Goal: Information Seeking & Learning: Learn about a topic

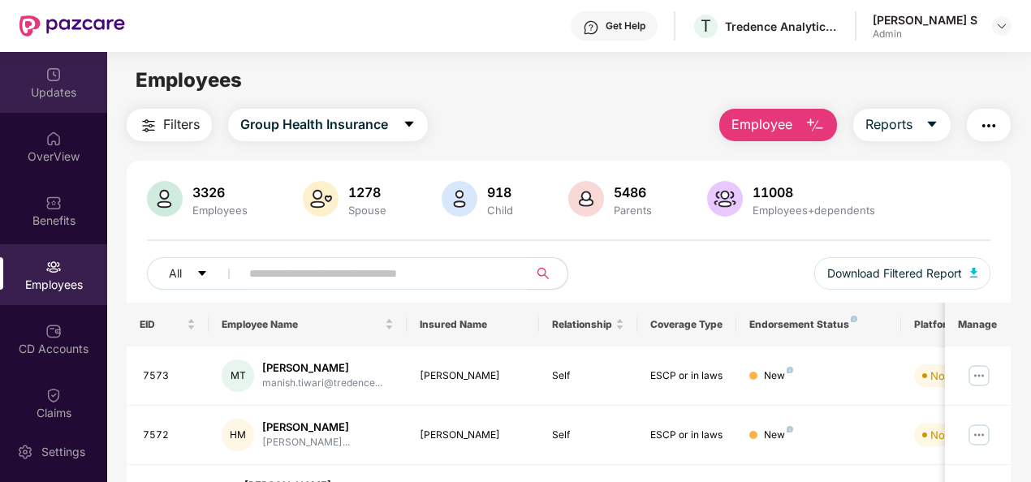
click at [80, 102] on div "Updates" at bounding box center [53, 82] width 107 height 61
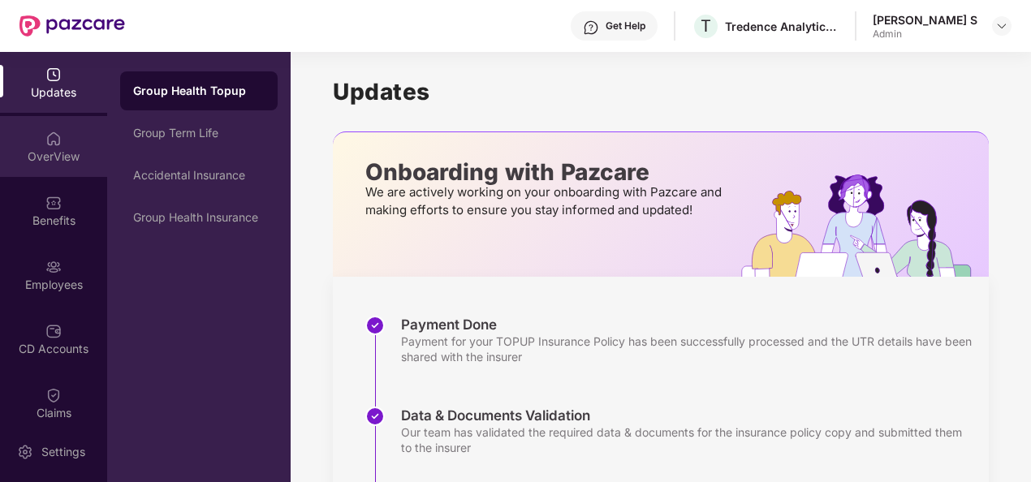
click at [86, 128] on div "OverView" at bounding box center [53, 146] width 107 height 61
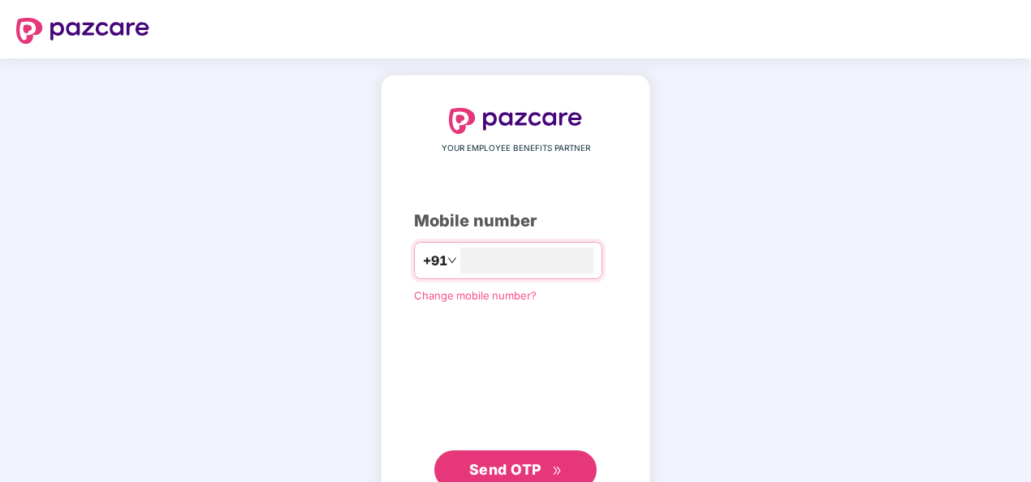
type input "**********"
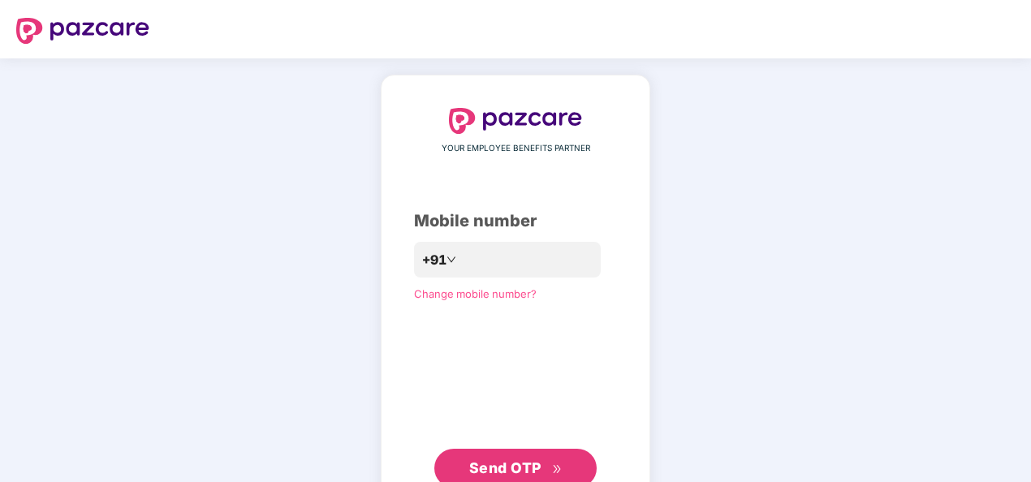
click at [503, 459] on span "Send OTP" at bounding box center [505, 467] width 72 height 17
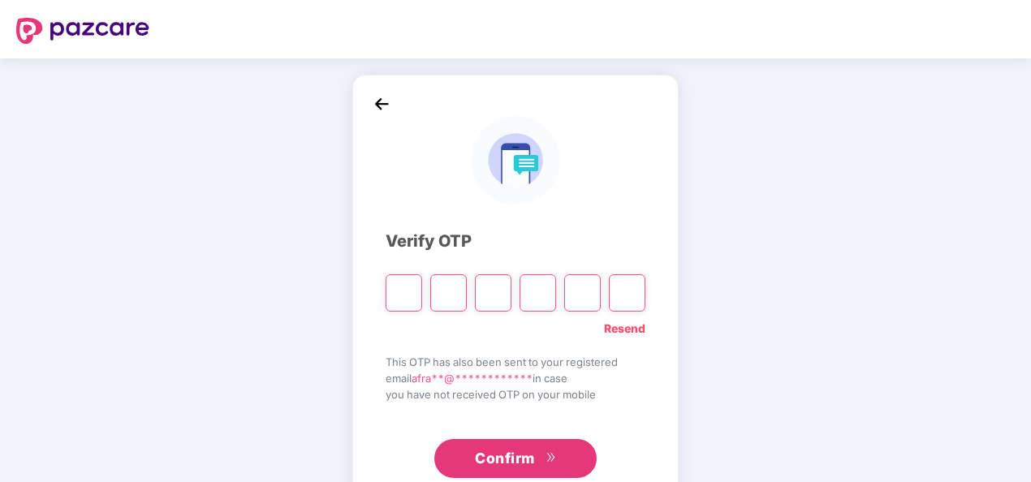
paste input "*"
type input "*"
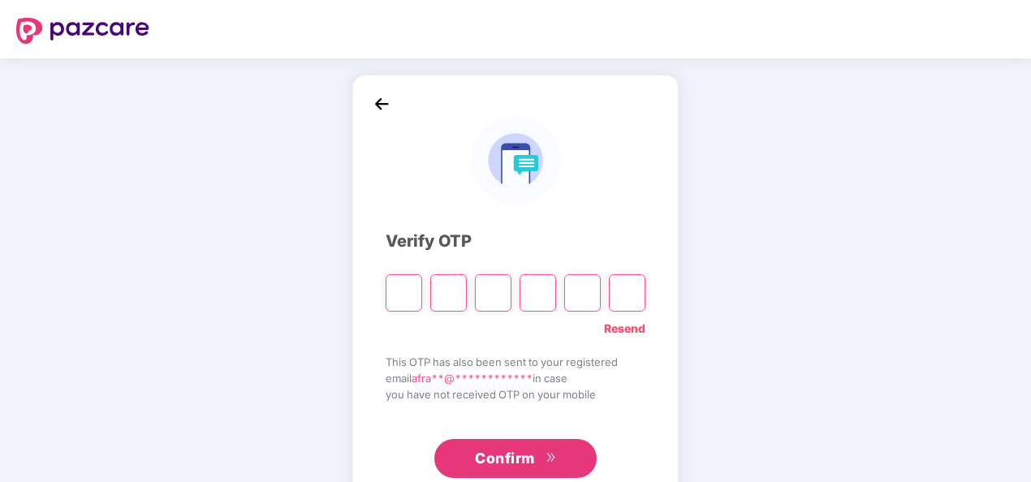
type input "*"
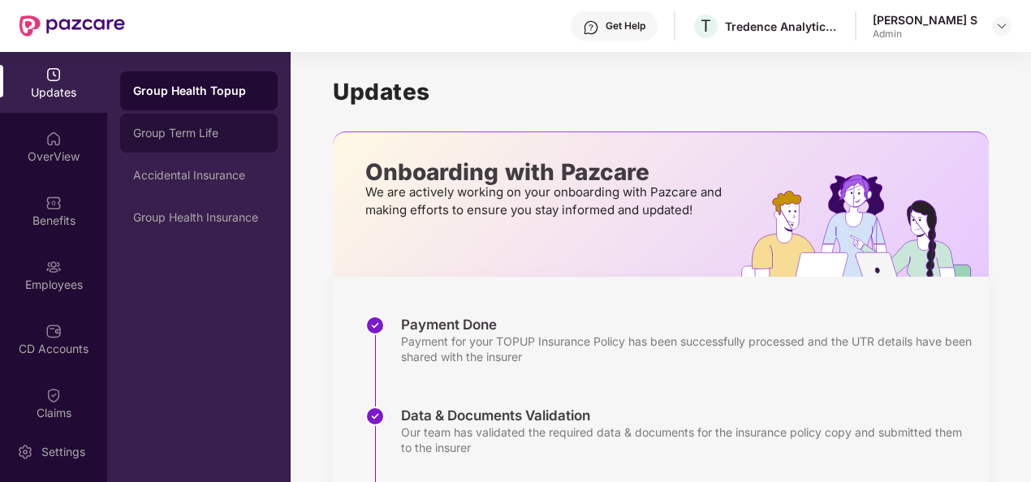
click at [239, 127] on div "Group Term Life" at bounding box center [198, 133] width 131 height 13
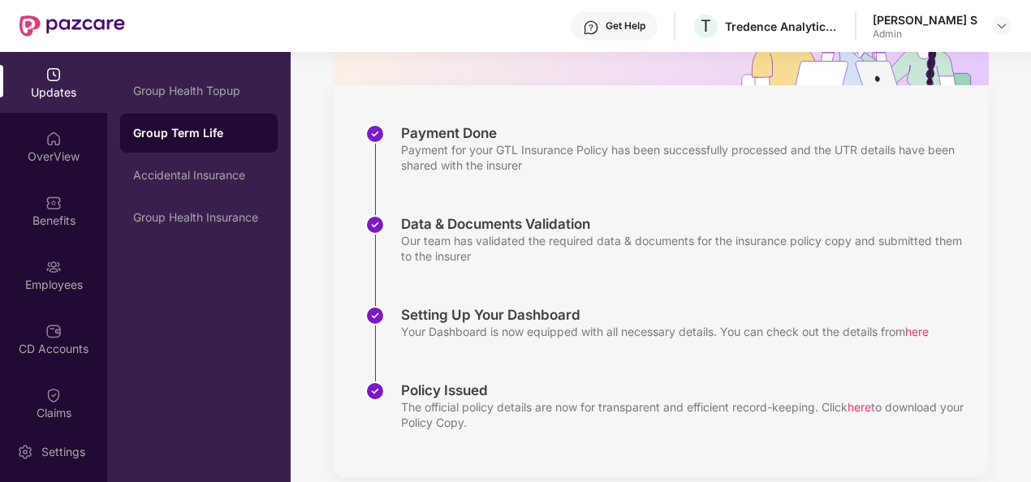
scroll to position [213, 0]
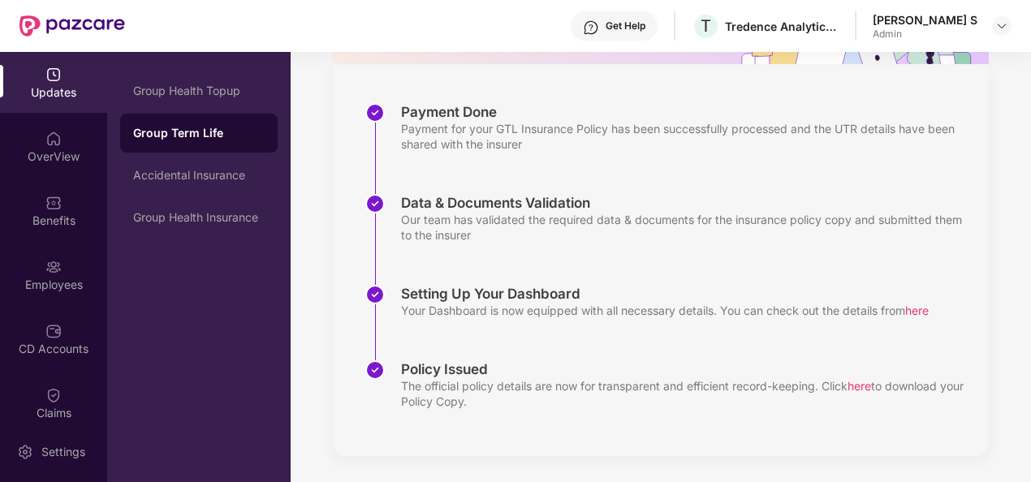
click at [175, 140] on div "Group Term Life" at bounding box center [198, 133] width 131 height 16
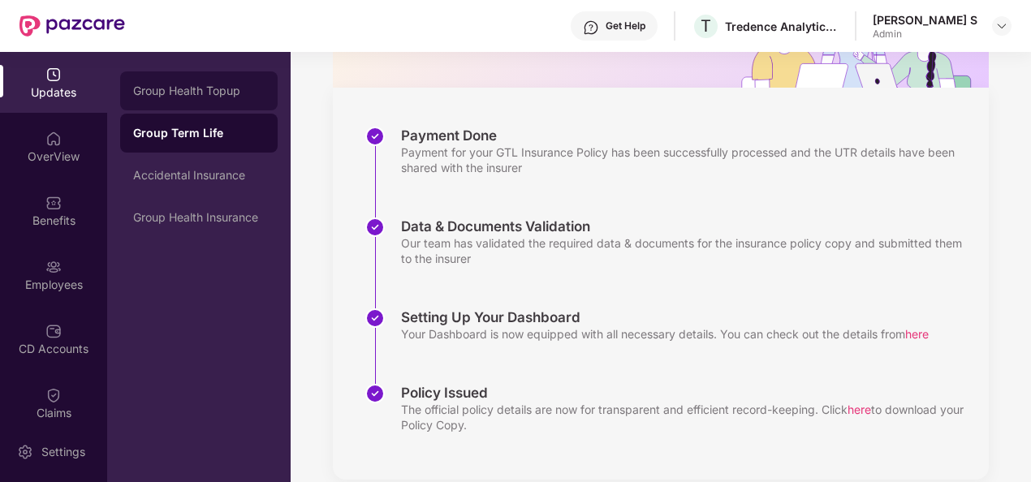
click at [244, 96] on div "Group Health Topup" at bounding box center [198, 90] width 131 height 13
click at [239, 136] on div "Group Term Life" at bounding box center [198, 133] width 131 height 13
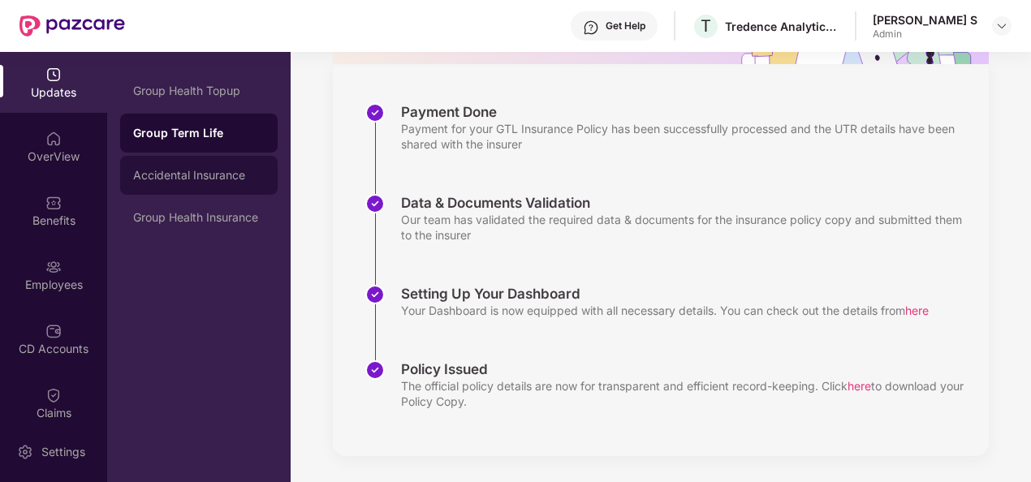
click at [251, 179] on div "Accidental Insurance" at bounding box center [198, 175] width 131 height 13
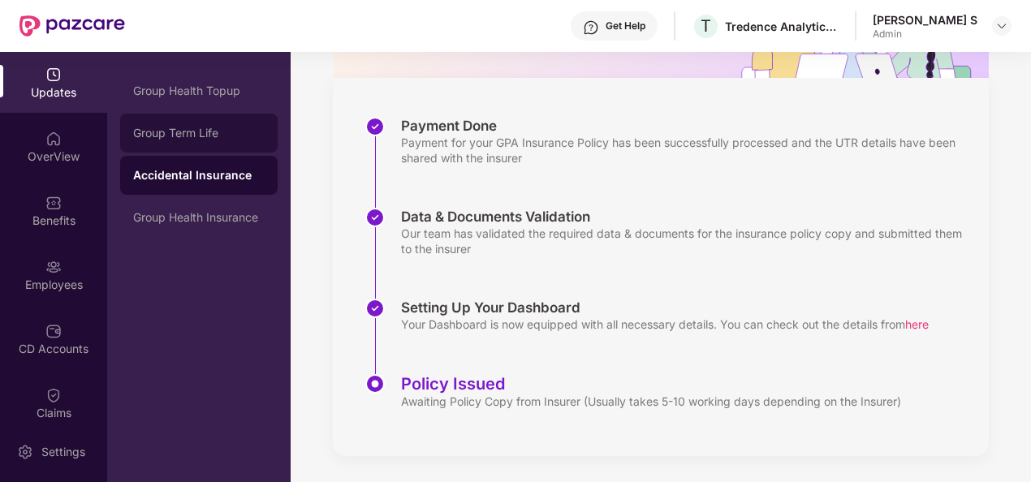
click at [237, 146] on div "Group Term Life" at bounding box center [198, 133] width 157 height 39
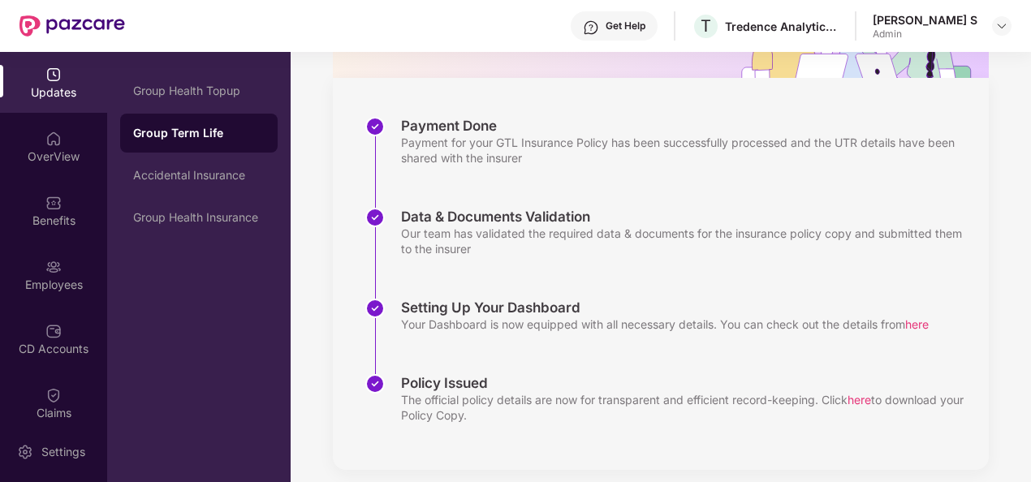
scroll to position [213, 0]
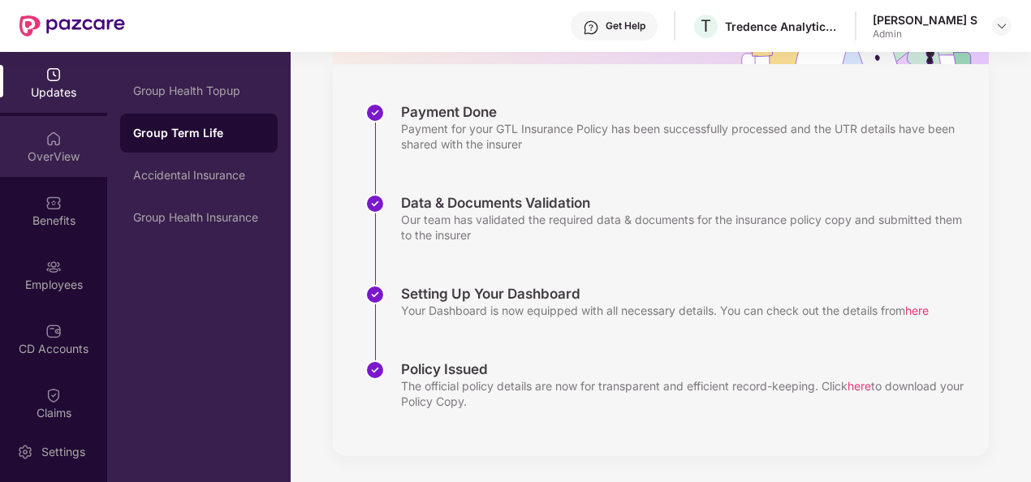
click at [74, 157] on div "OverView" at bounding box center [53, 156] width 107 height 16
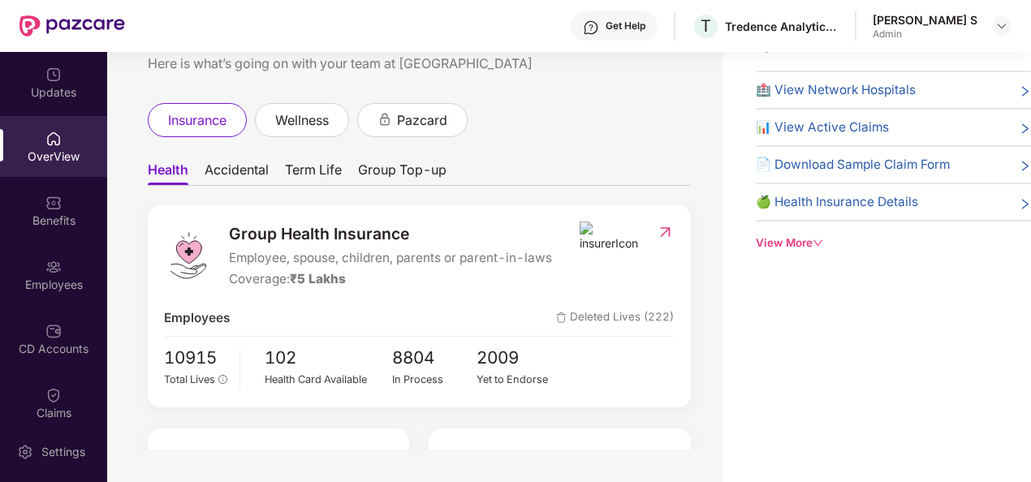
click at [399, 169] on span "Group Top-up" at bounding box center [402, 173] width 88 height 24
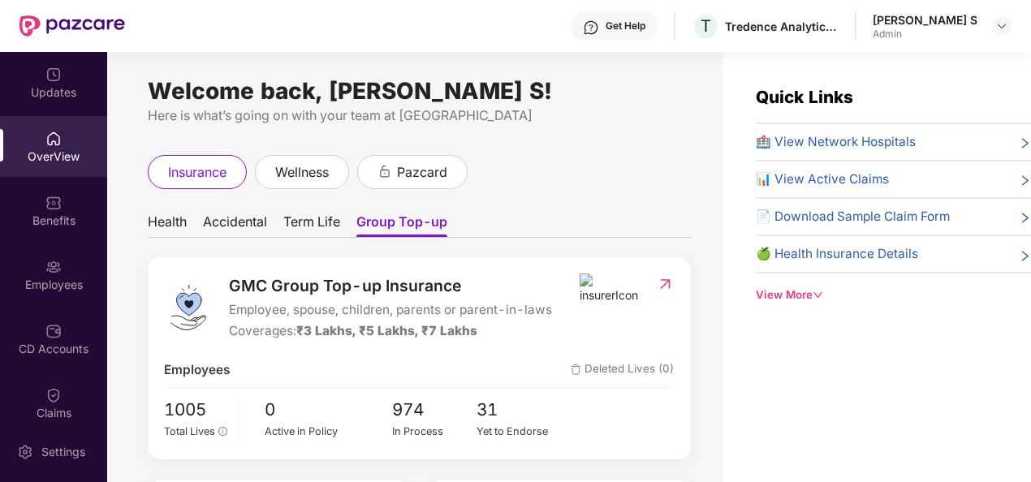
scroll to position [177, 0]
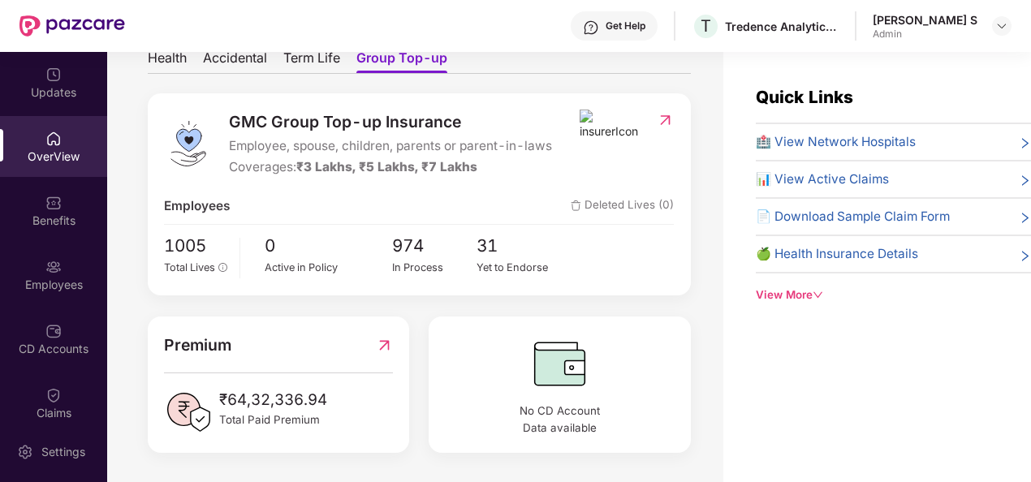
click at [813, 292] on icon "down" at bounding box center [817, 295] width 11 height 11
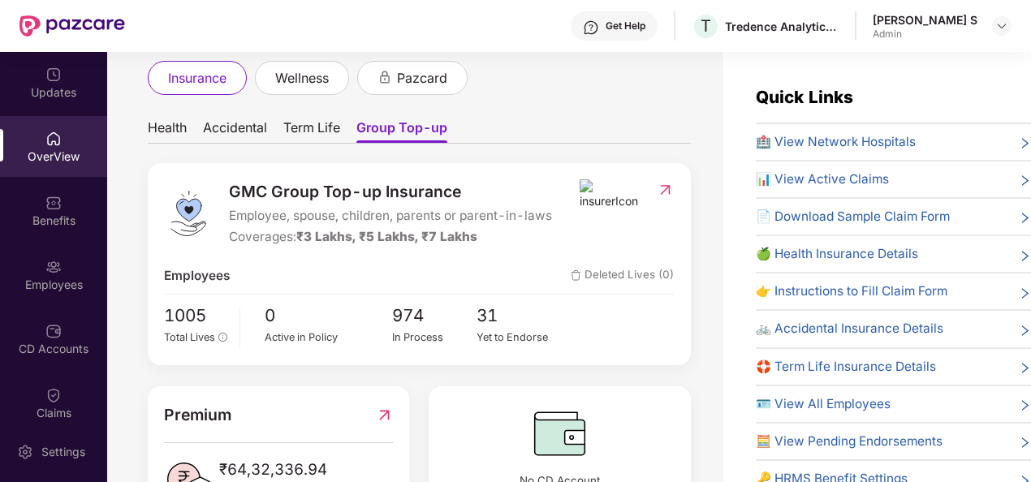
scroll to position [91, 0]
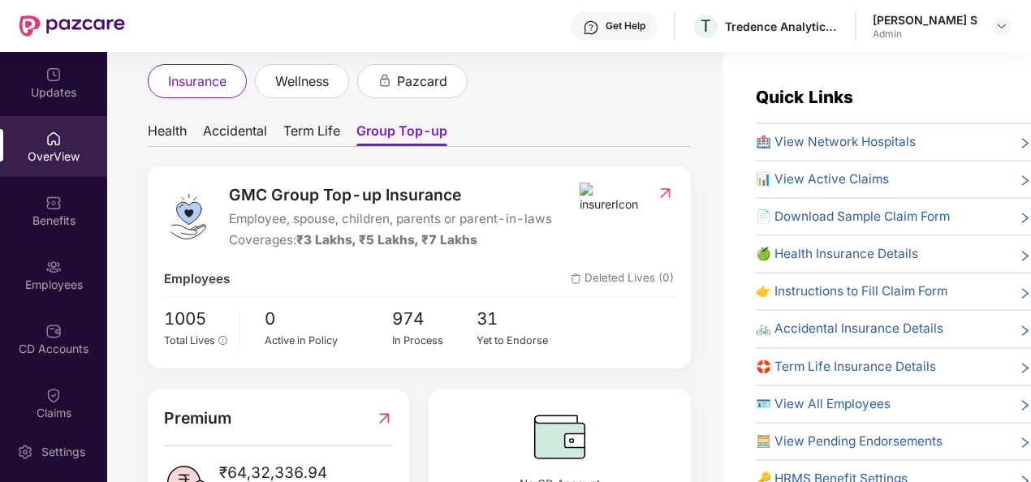
click at [303, 134] on span "Term Life" at bounding box center [311, 135] width 57 height 24
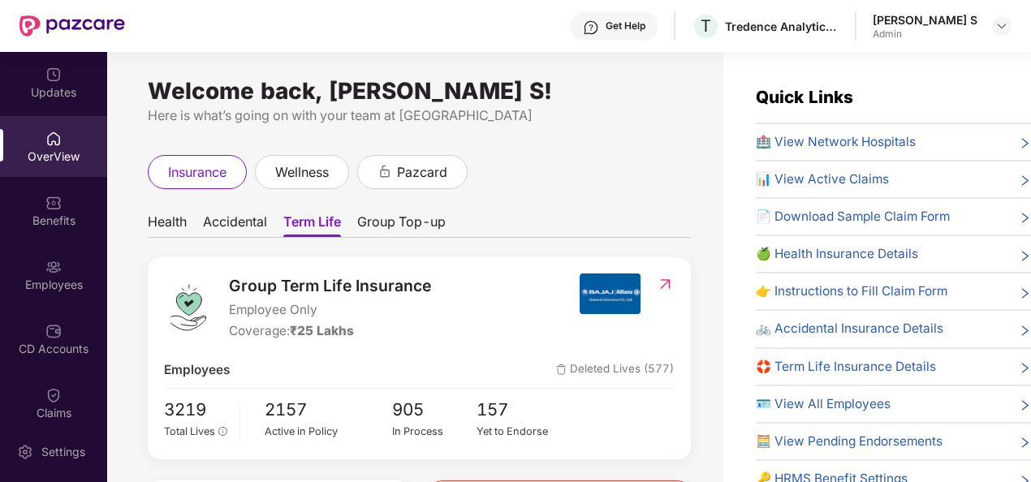
click at [502, 211] on ul "Health Accidental Term Life Group Top-up" at bounding box center [419, 221] width 543 height 32
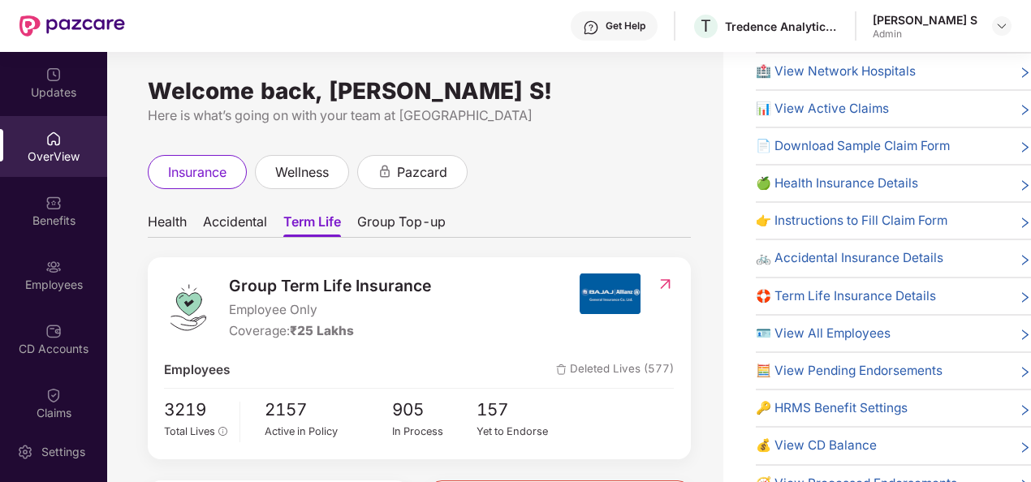
scroll to position [99, 0]
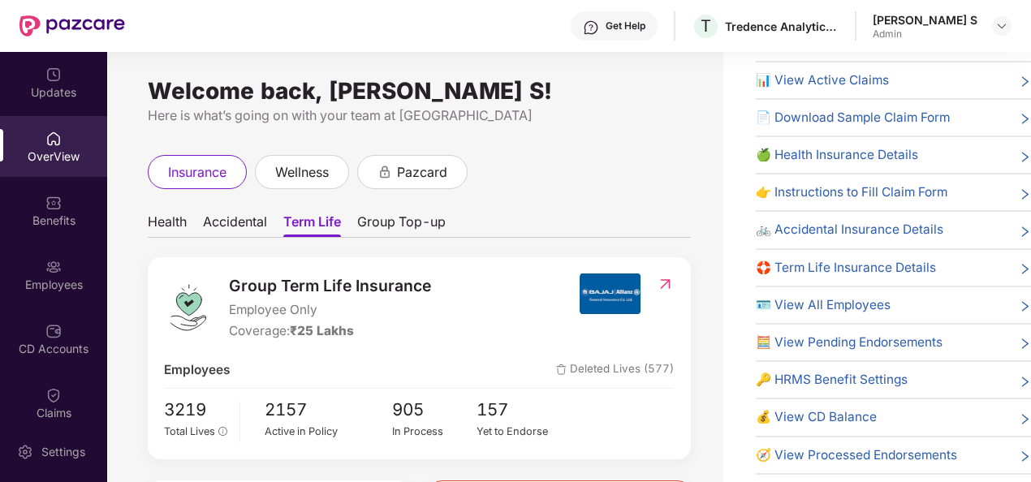
click at [848, 262] on span "🛟 Term Life Insurance Details" at bounding box center [845, 267] width 180 height 19
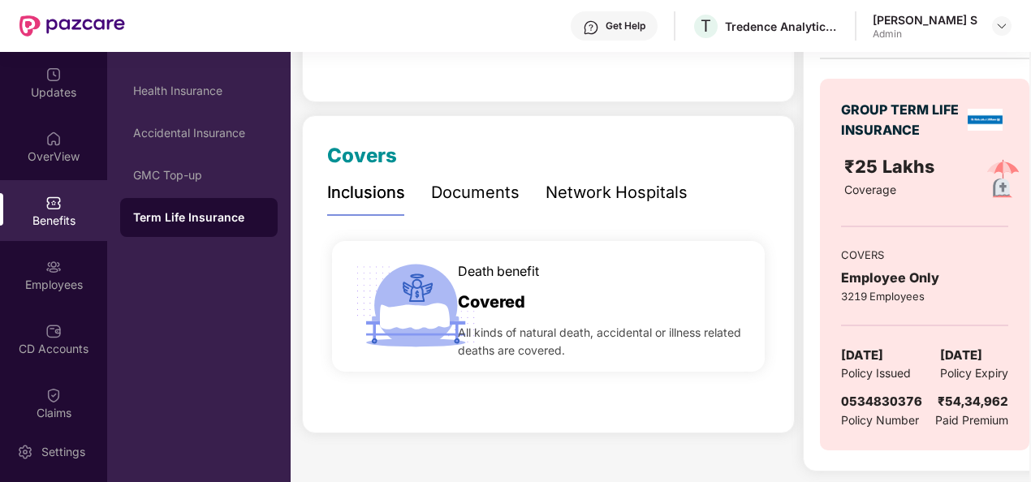
scroll to position [0, 0]
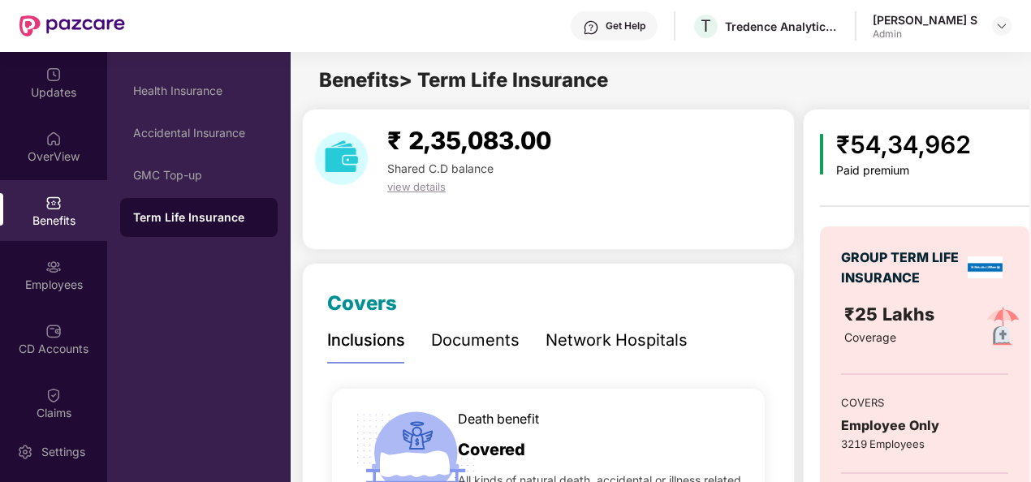
click at [432, 187] on span "view details" at bounding box center [416, 186] width 58 height 13
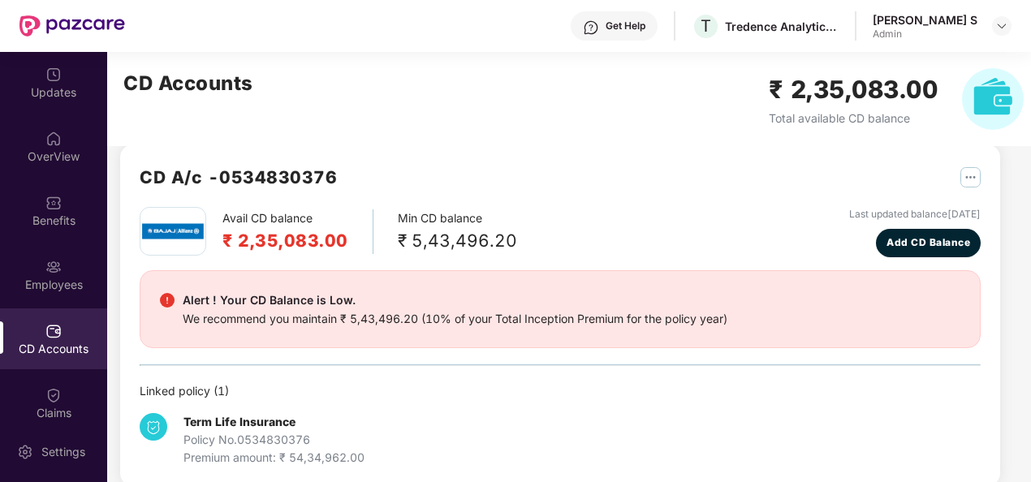
scroll to position [43, 0]
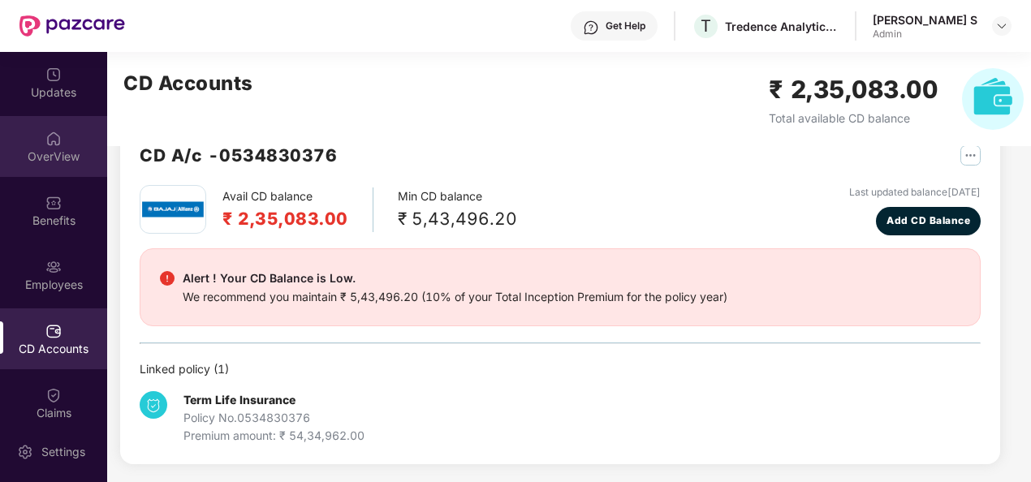
click at [42, 151] on div "OverView" at bounding box center [53, 156] width 107 height 16
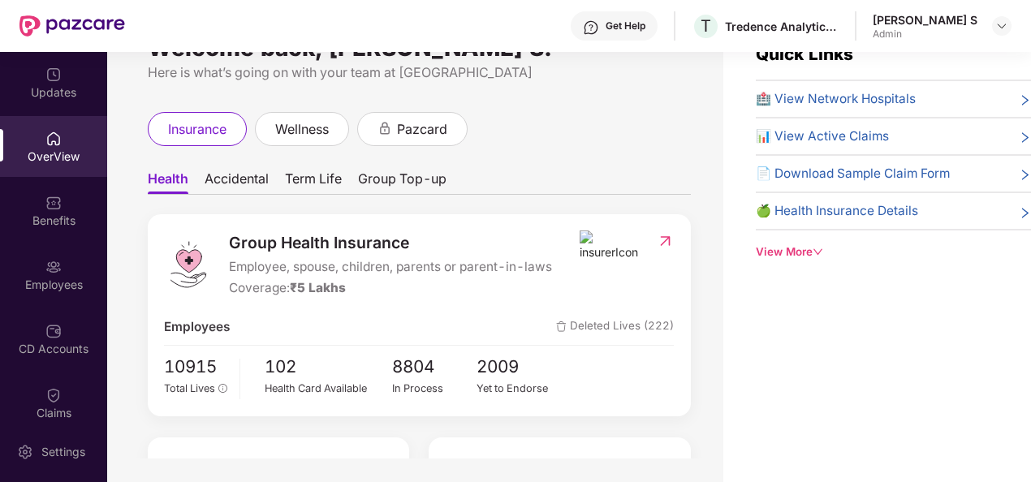
click at [312, 181] on span "Term Life" at bounding box center [313, 182] width 57 height 24
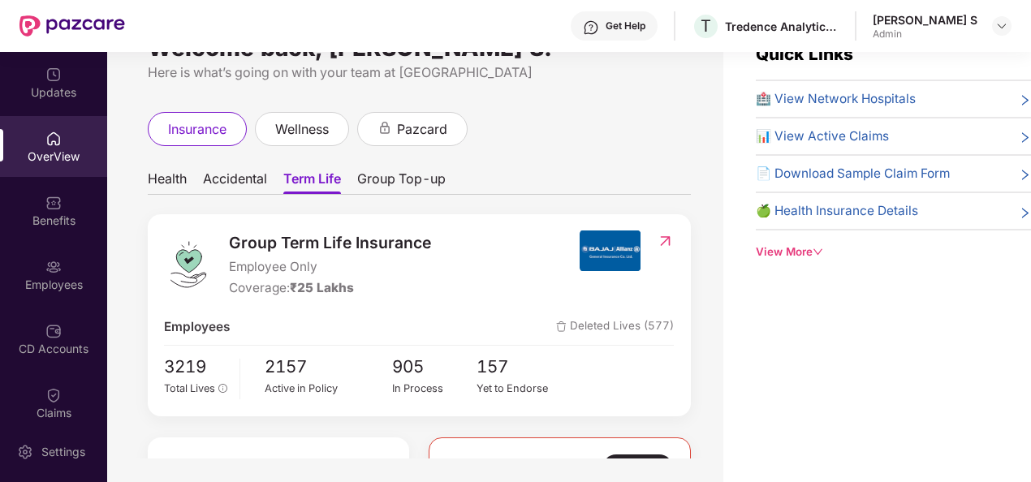
click at [662, 239] on img at bounding box center [664, 241] width 17 height 16
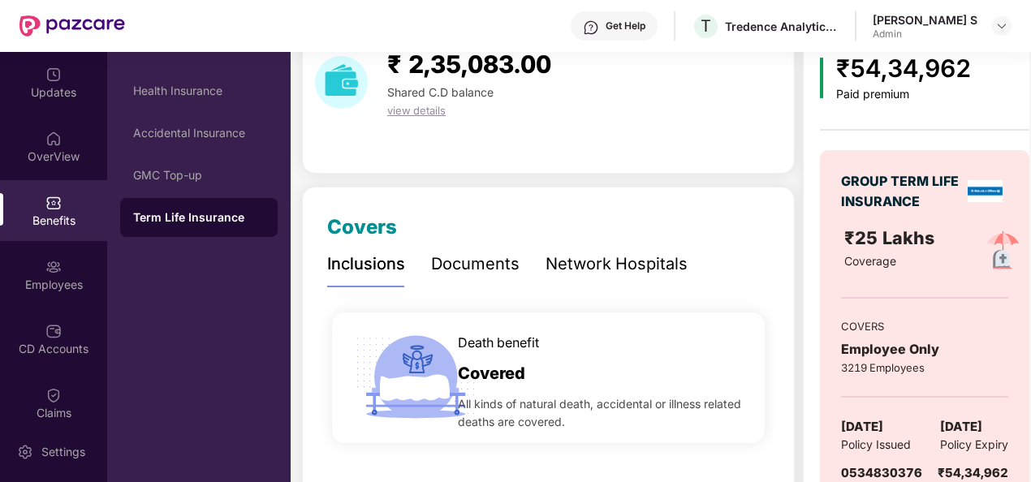
scroll to position [76, 0]
click at [489, 256] on div "Documents" at bounding box center [475, 264] width 88 height 25
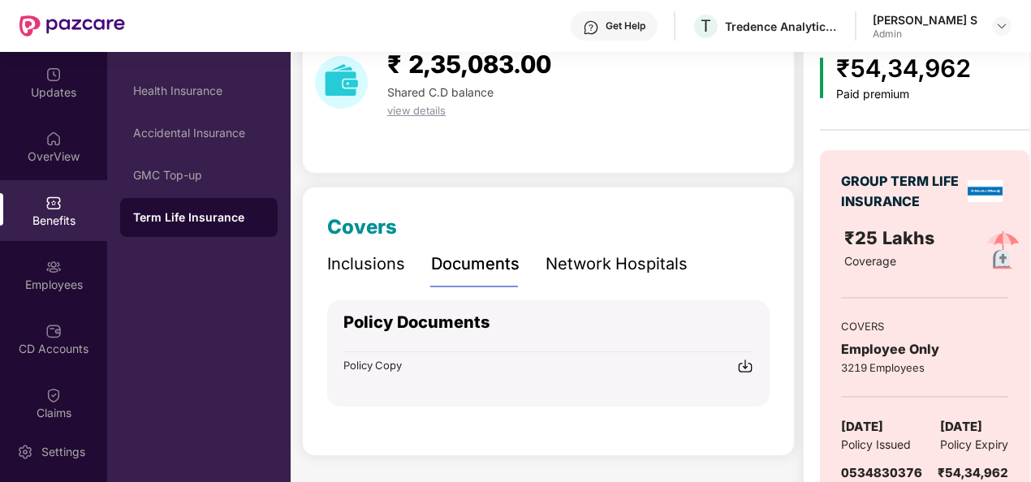
click at [601, 266] on div "Network Hospitals" at bounding box center [616, 264] width 142 height 25
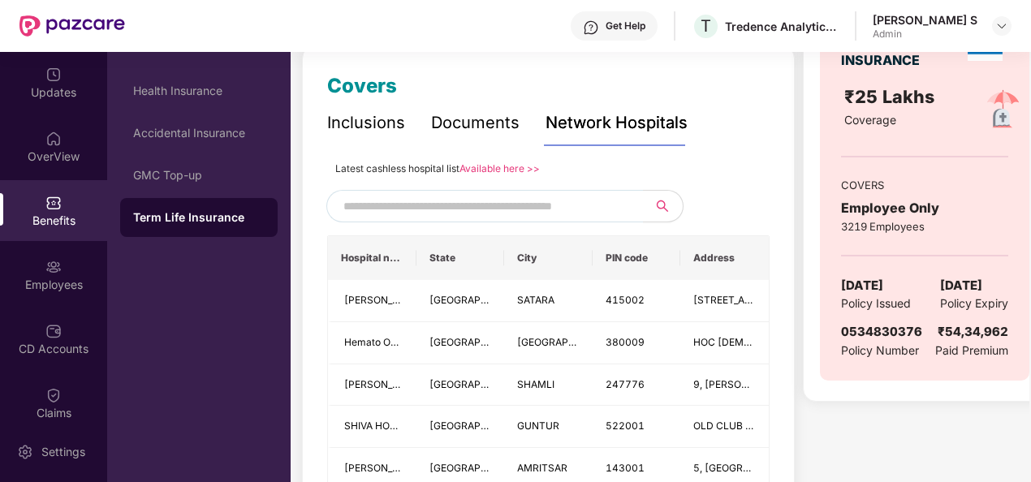
scroll to position [219, 0]
